Goal: Navigation & Orientation: Find specific page/section

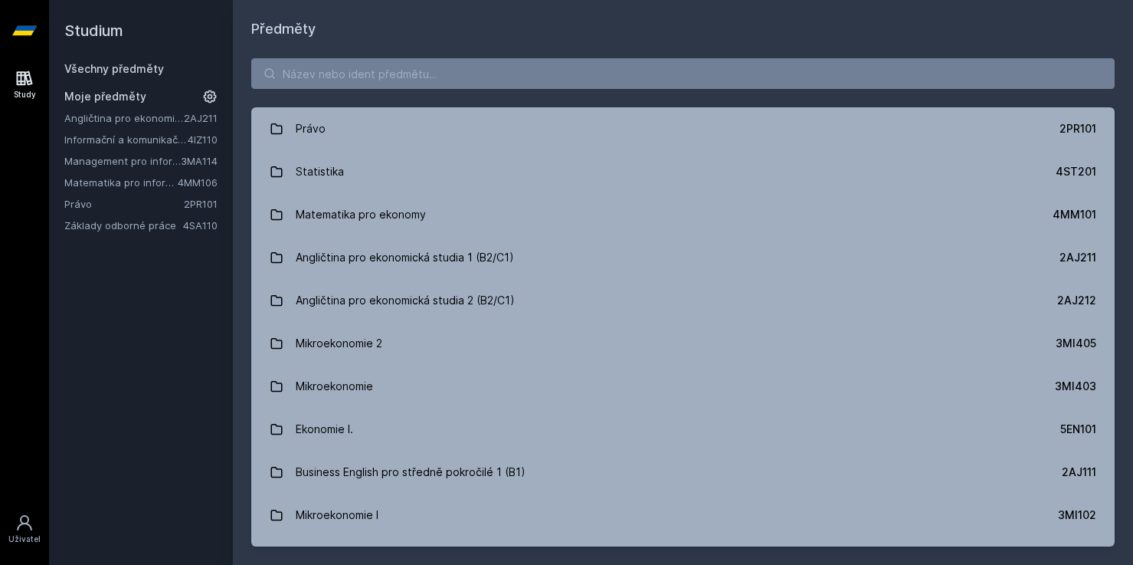
click at [112, 173] on div "Angličtina pro ekonomická studia 1 (B2/C1) 2AJ211 Informační a komunikační tech…" at bounding box center [140, 171] width 153 height 123
click at [110, 191] on div "Angličtina pro ekonomická studia 1 (B2/C1) 2AJ211 Informační a komunikační tech…" at bounding box center [140, 171] width 153 height 123
click at [111, 182] on link "Matematika pro informatiky" at bounding box center [120, 182] width 113 height 15
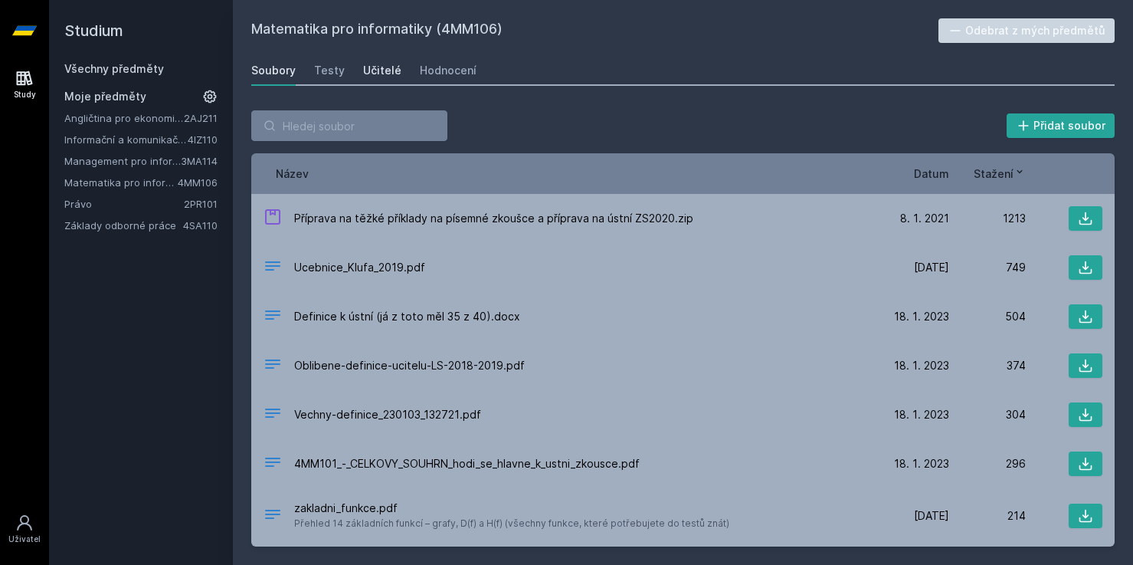
click at [366, 67] on div "Učitelé" at bounding box center [382, 70] width 38 height 15
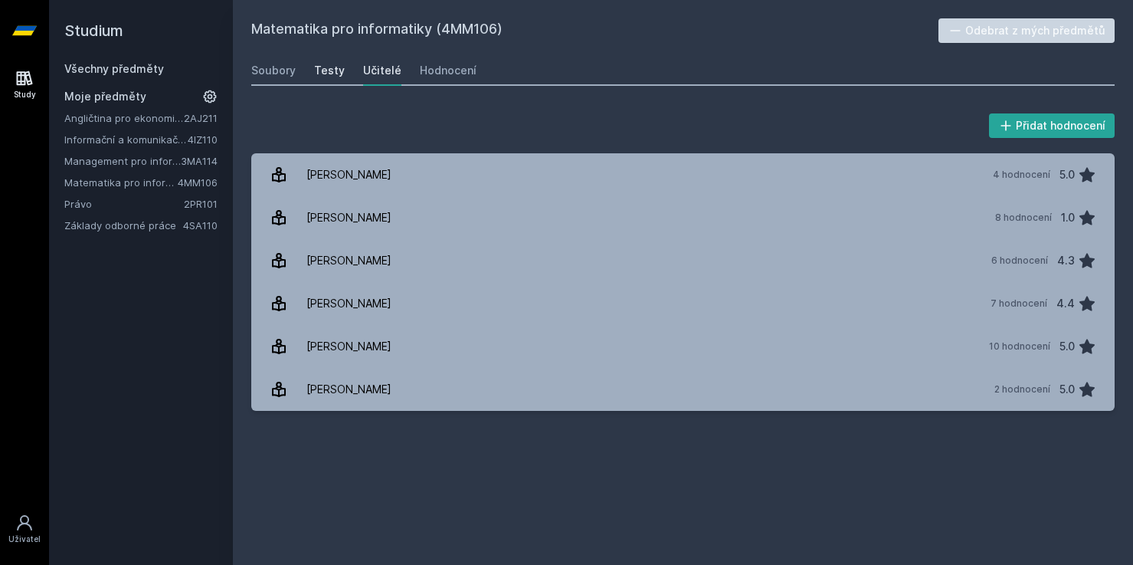
click at [328, 70] on div "Testy" at bounding box center [329, 70] width 31 height 15
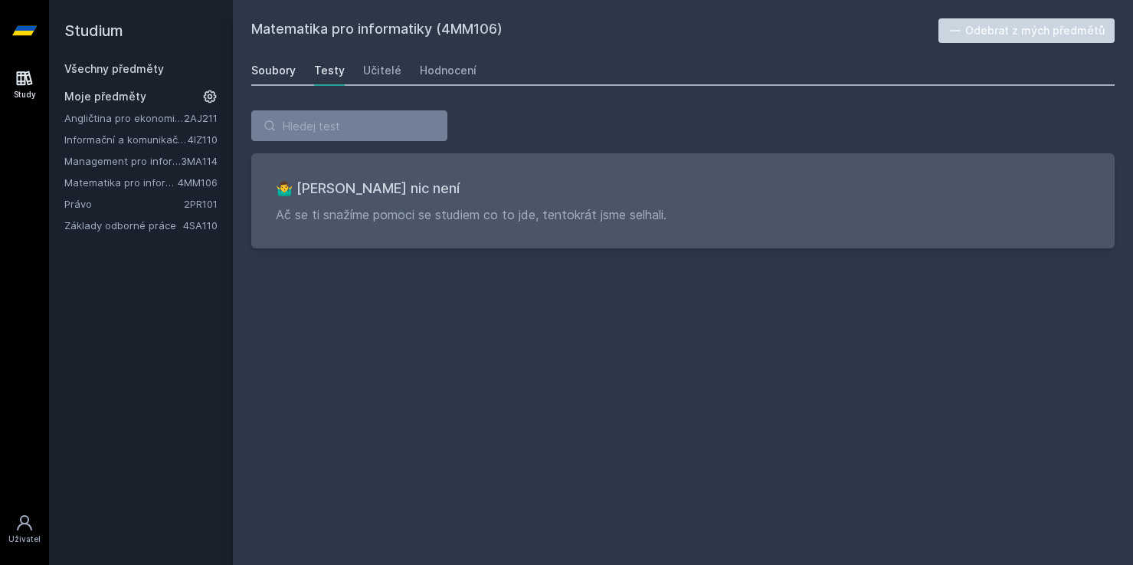
click at [281, 80] on link "Soubory" at bounding box center [273, 70] width 44 height 31
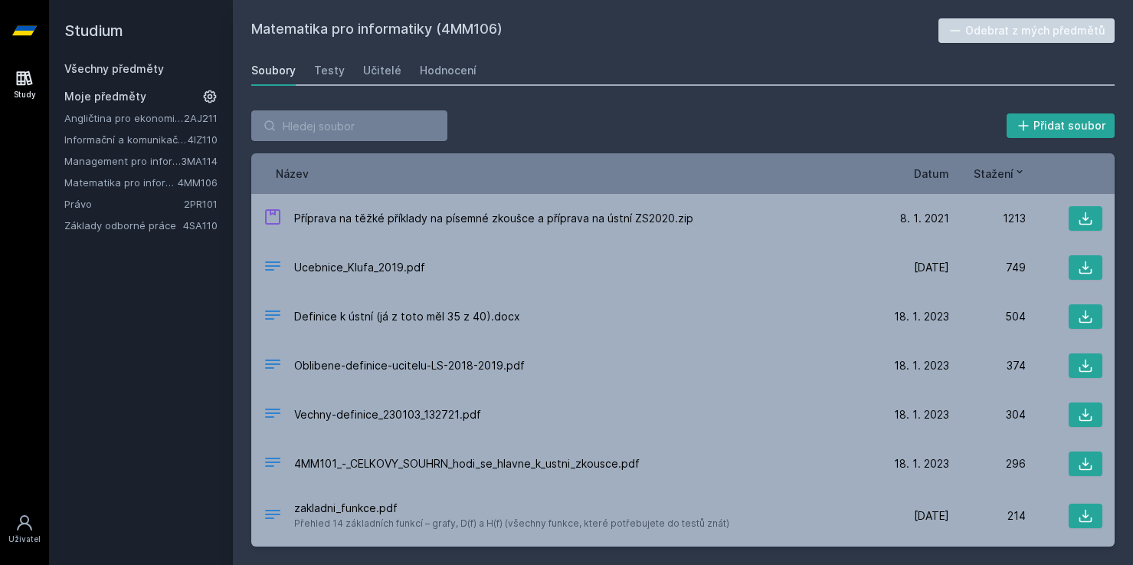
click at [939, 169] on span "Datum" at bounding box center [931, 174] width 35 height 16
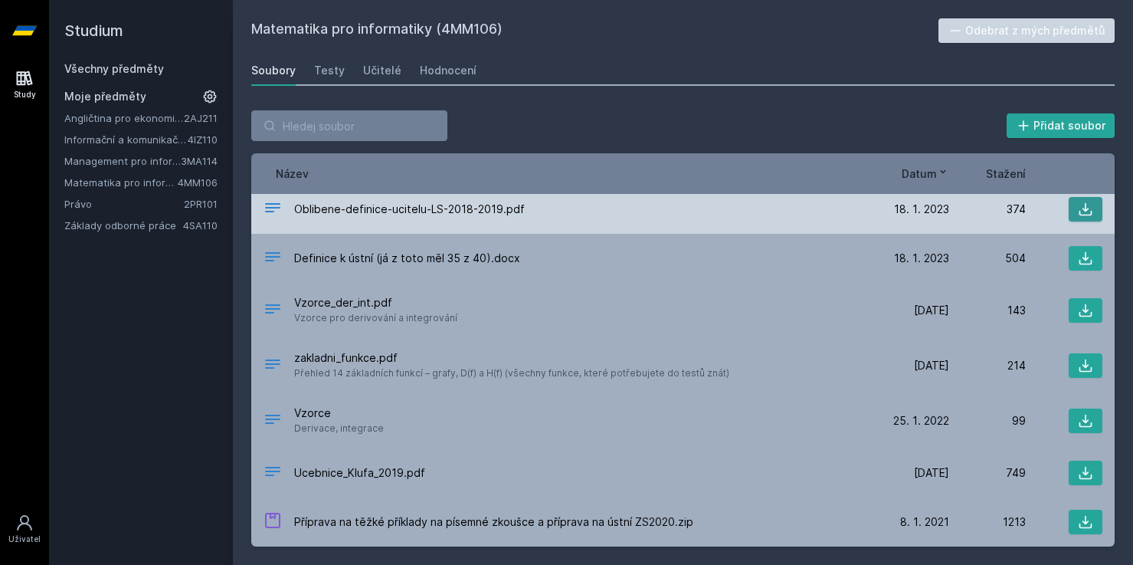
click at [1089, 205] on icon at bounding box center [1085, 209] width 15 height 15
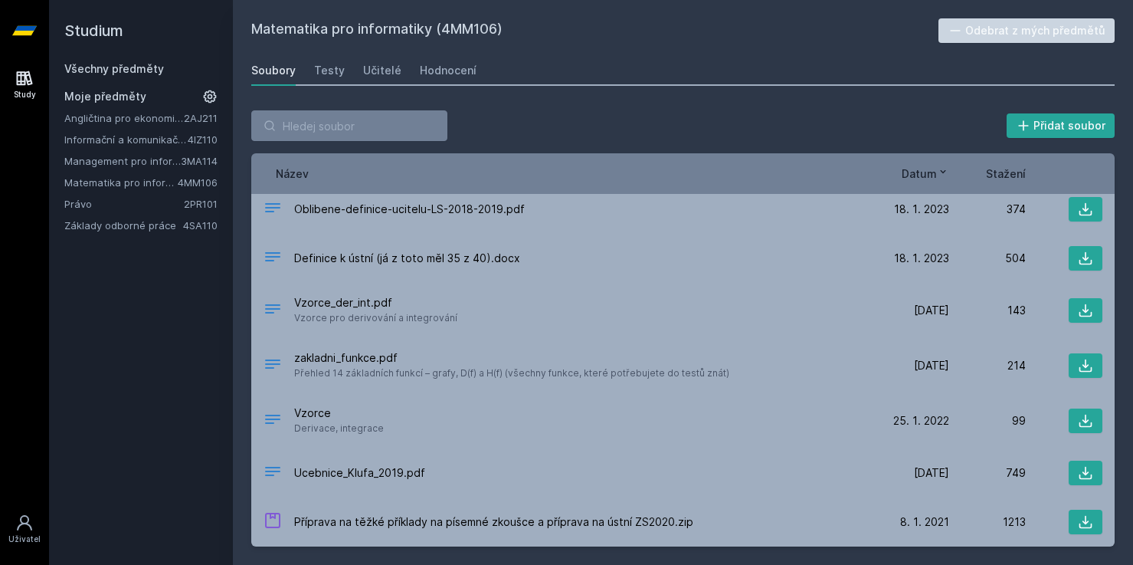
click at [923, 173] on span "Datum" at bounding box center [919, 174] width 35 height 16
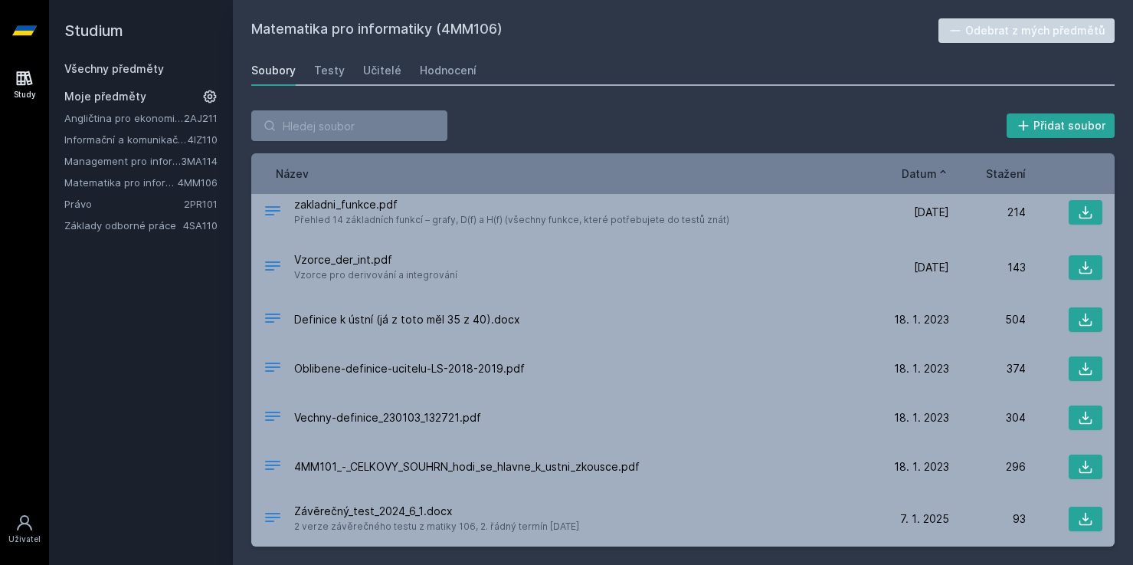
click at [923, 173] on span "Datum" at bounding box center [919, 174] width 35 height 16
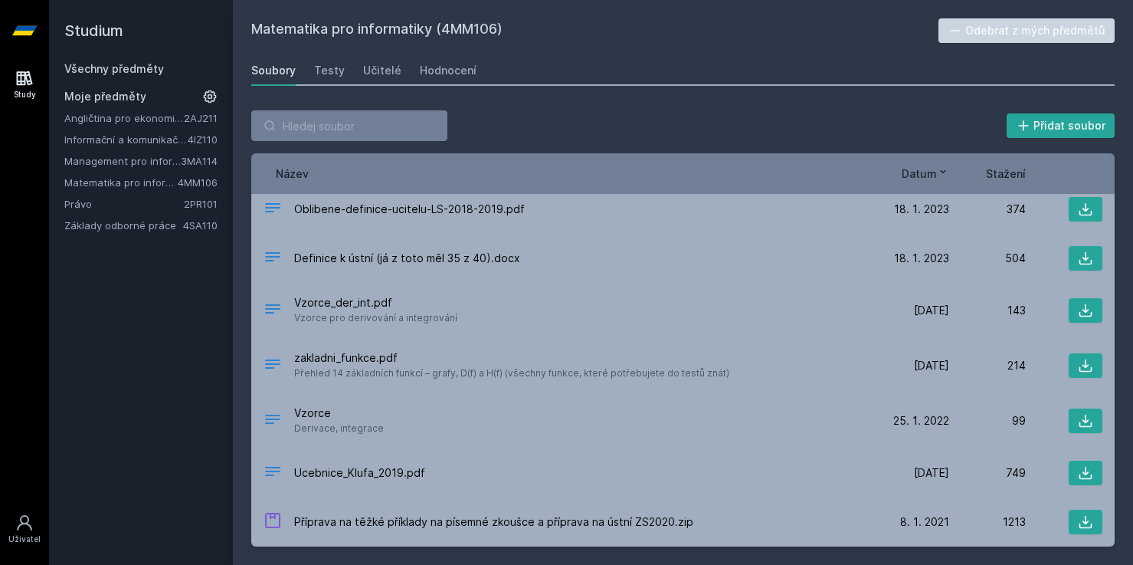
click at [402, 77] on div "Soubory Testy Učitelé Hodnocení" at bounding box center [683, 70] width 864 height 31
click at [414, 79] on div "Soubory Testy Učitelé Hodnocení" at bounding box center [683, 70] width 864 height 31
click at [434, 79] on link "Hodnocení" at bounding box center [448, 70] width 57 height 31
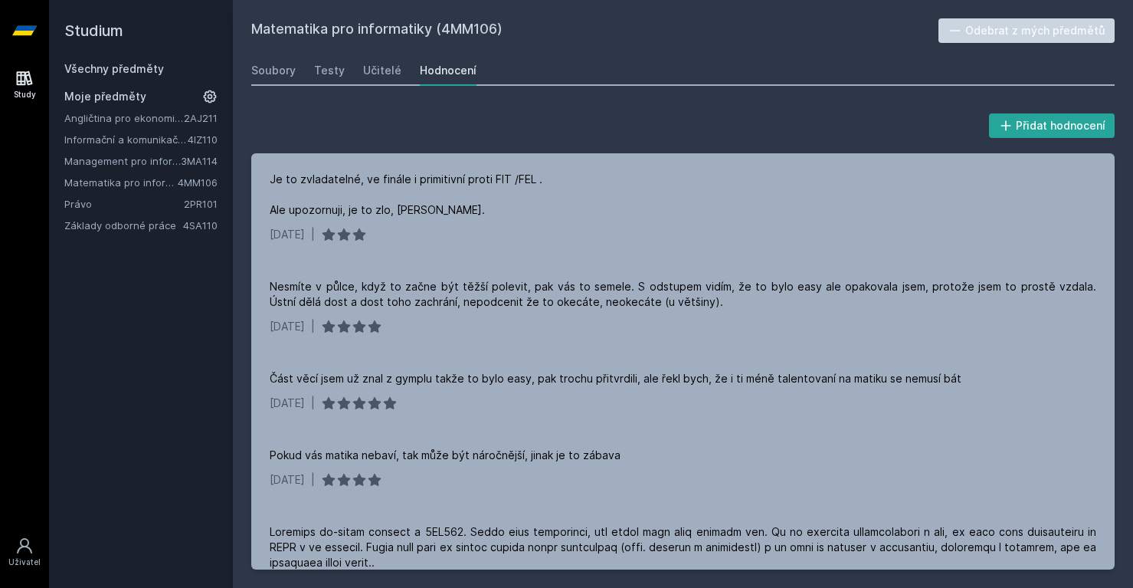
click at [343, 70] on div "Soubory Testy Učitelé Hodnocení" at bounding box center [683, 70] width 864 height 31
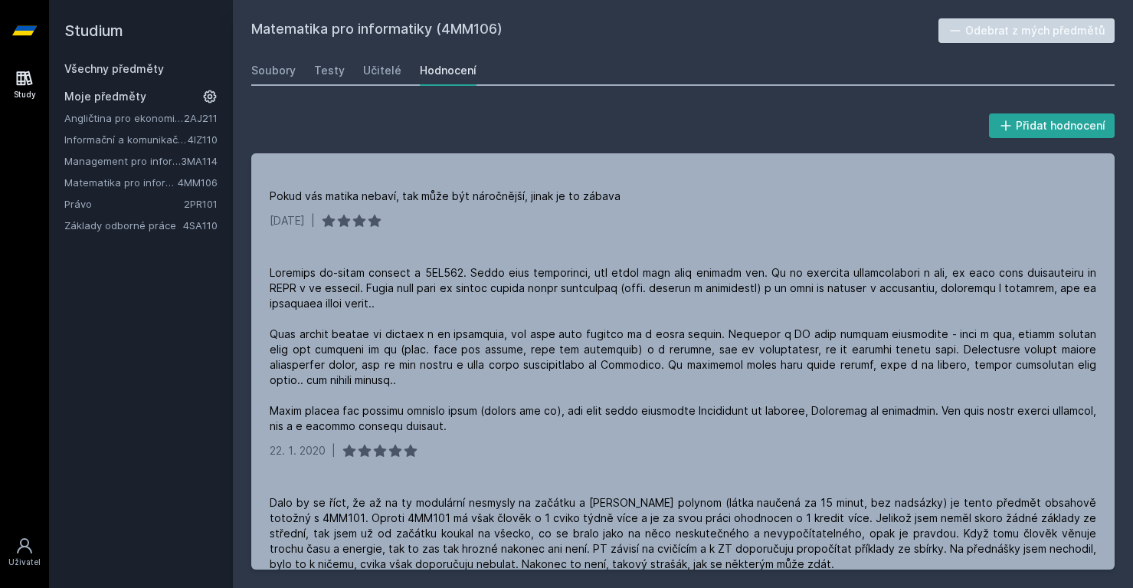
scroll to position [261, 0]
